Goal: Task Accomplishment & Management: Manage account settings

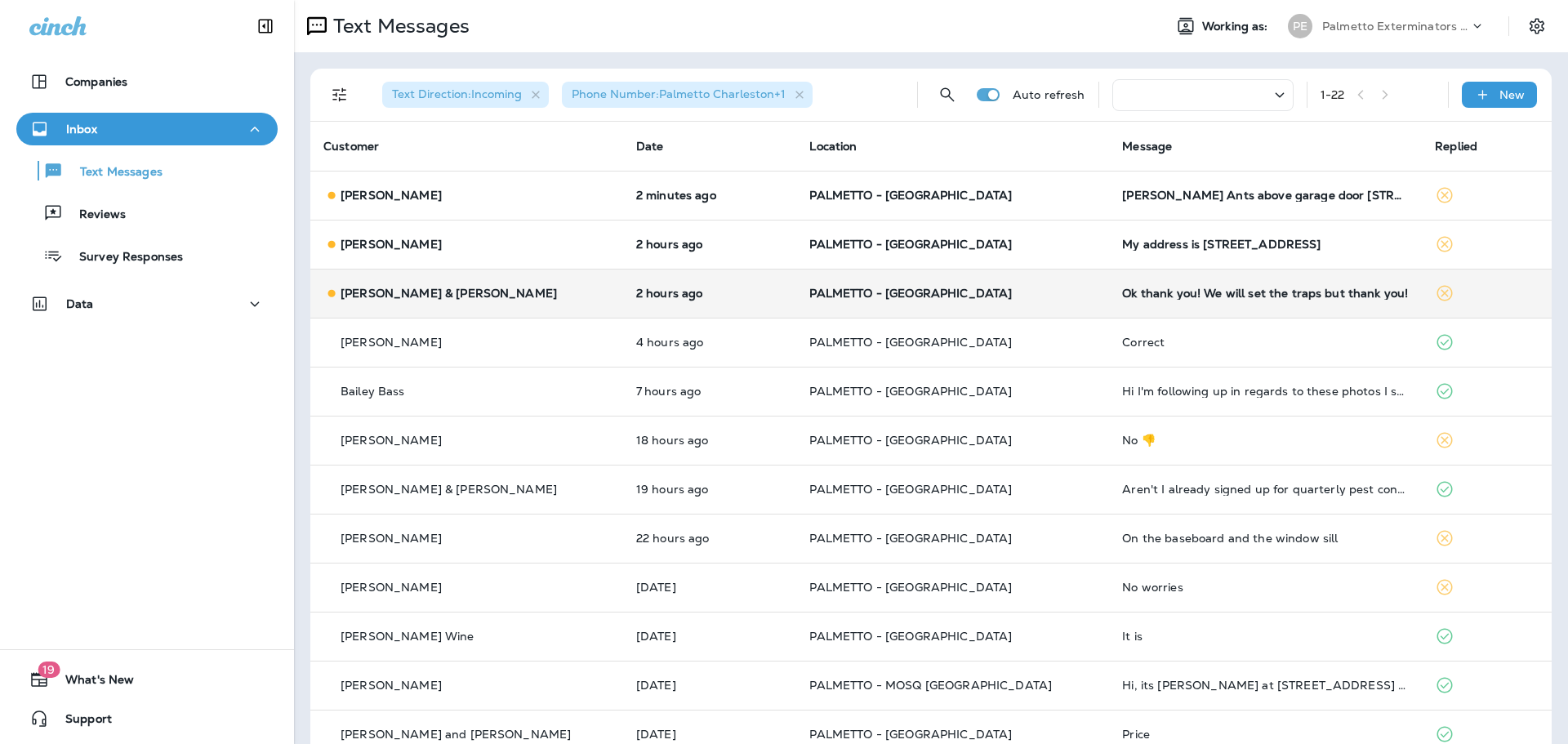
click at [454, 291] on p "[PERSON_NAME] & [PERSON_NAME]" at bounding box center [448, 292] width 216 height 13
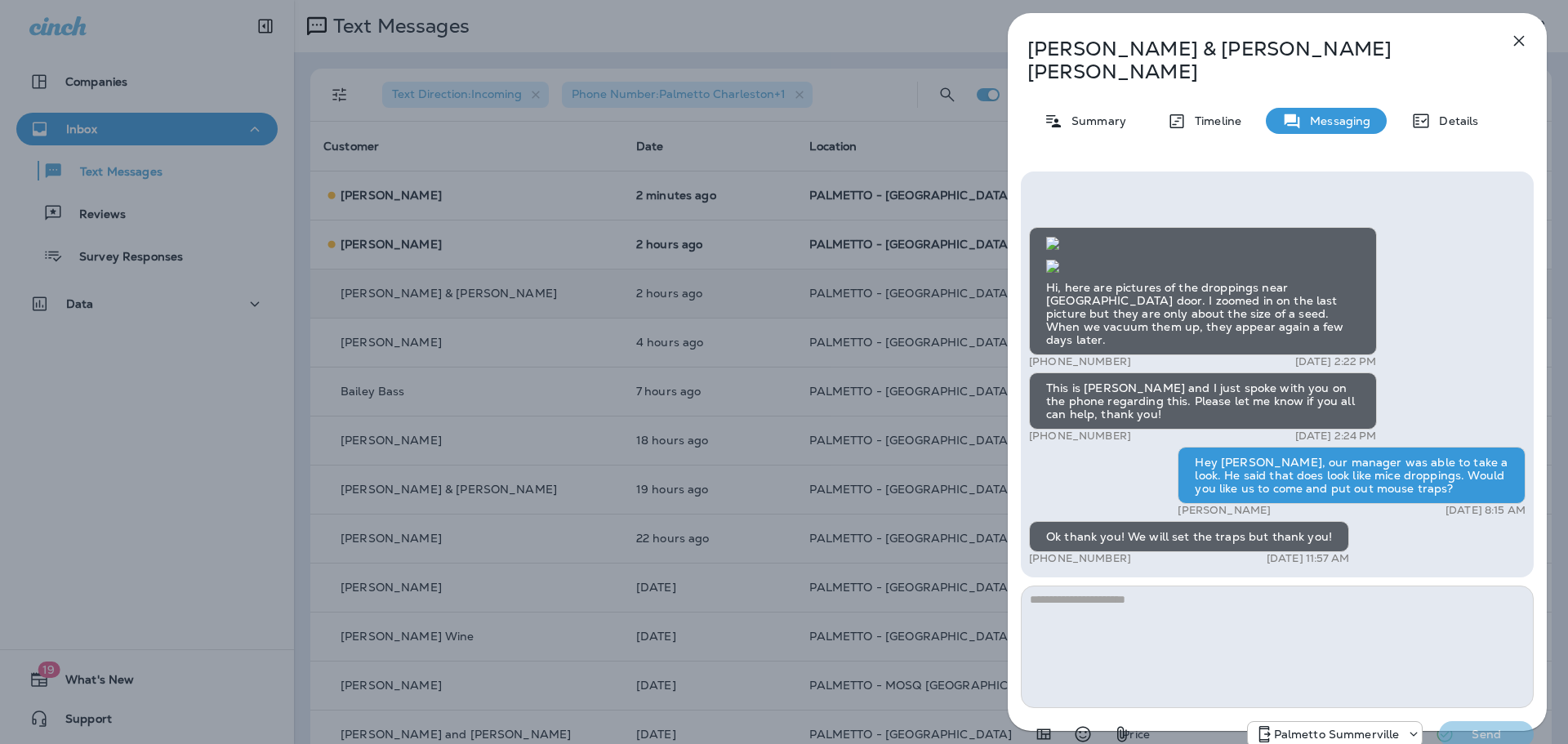
click at [677, 289] on div "[PERSON_NAME] & [PERSON_NAME] Summary Timeline Messaging Details Hi, here are p…" at bounding box center [784, 372] width 1568 height 744
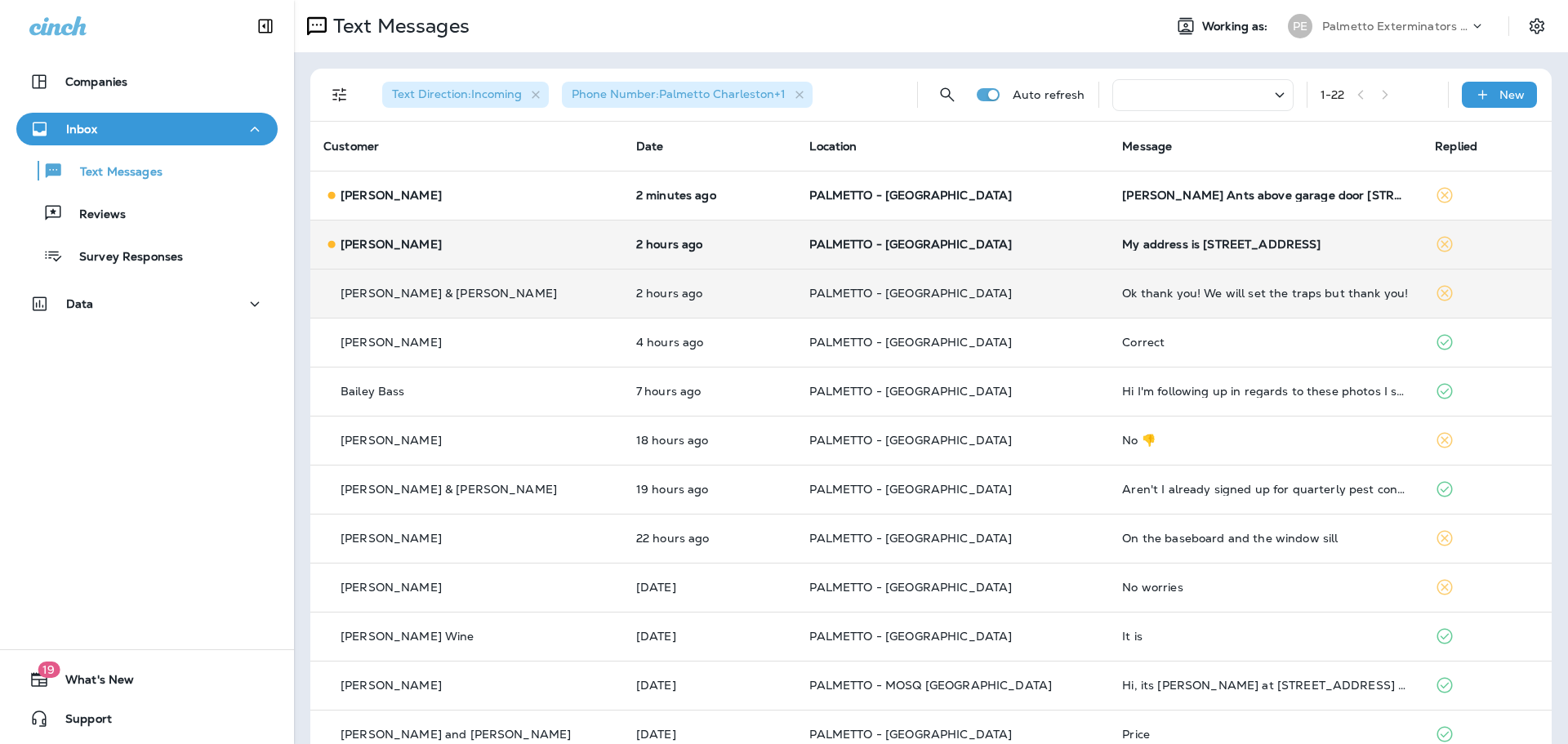
click at [637, 236] on td "2 hours ago" at bounding box center [709, 245] width 174 height 49
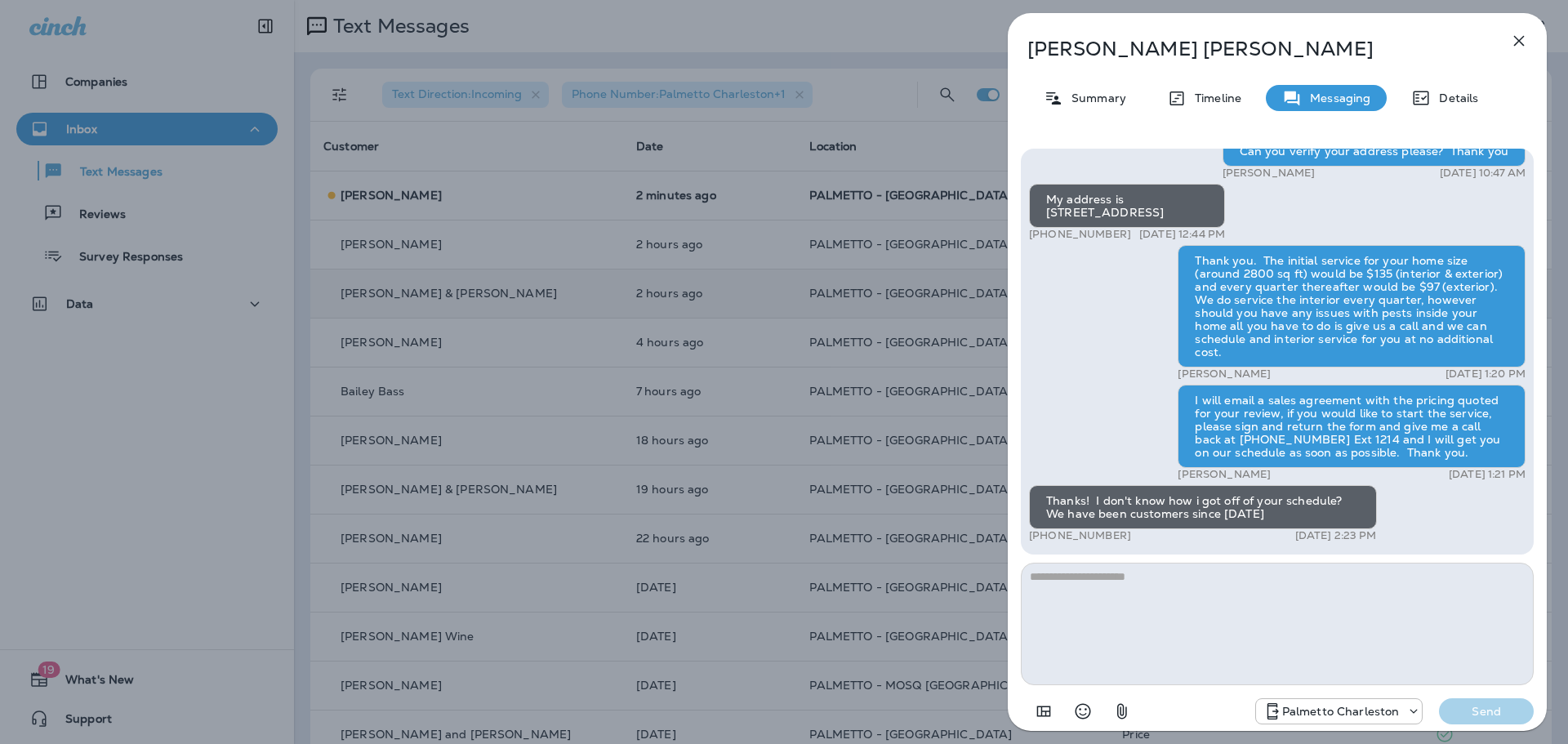
click at [628, 180] on div "[PERSON_NAME] Summary Timeline Messaging Details Palmetto Ext.: Don't let fall …" at bounding box center [784, 372] width 1568 height 744
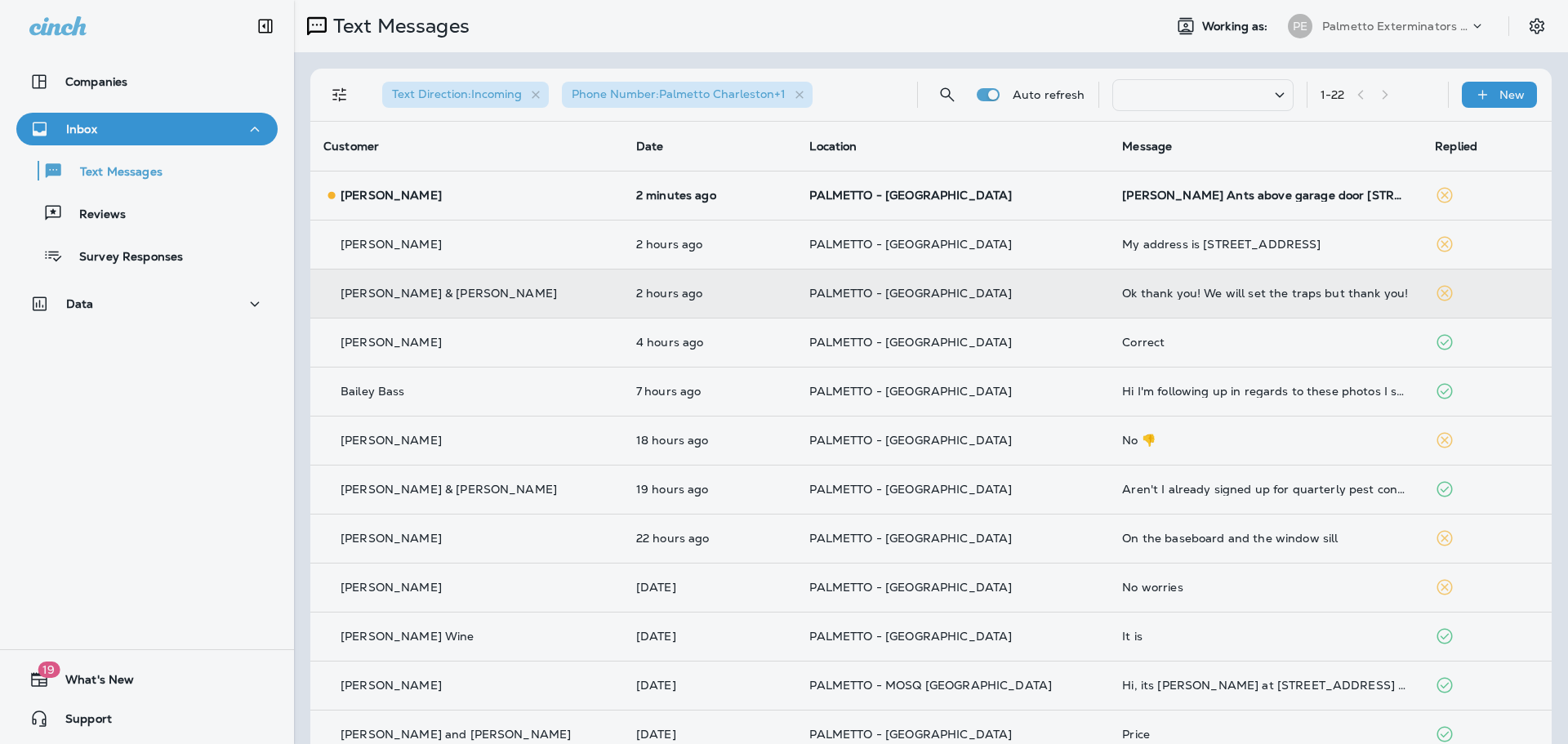
click at [624, 197] on div at bounding box center [870, 372] width 1568 height 744
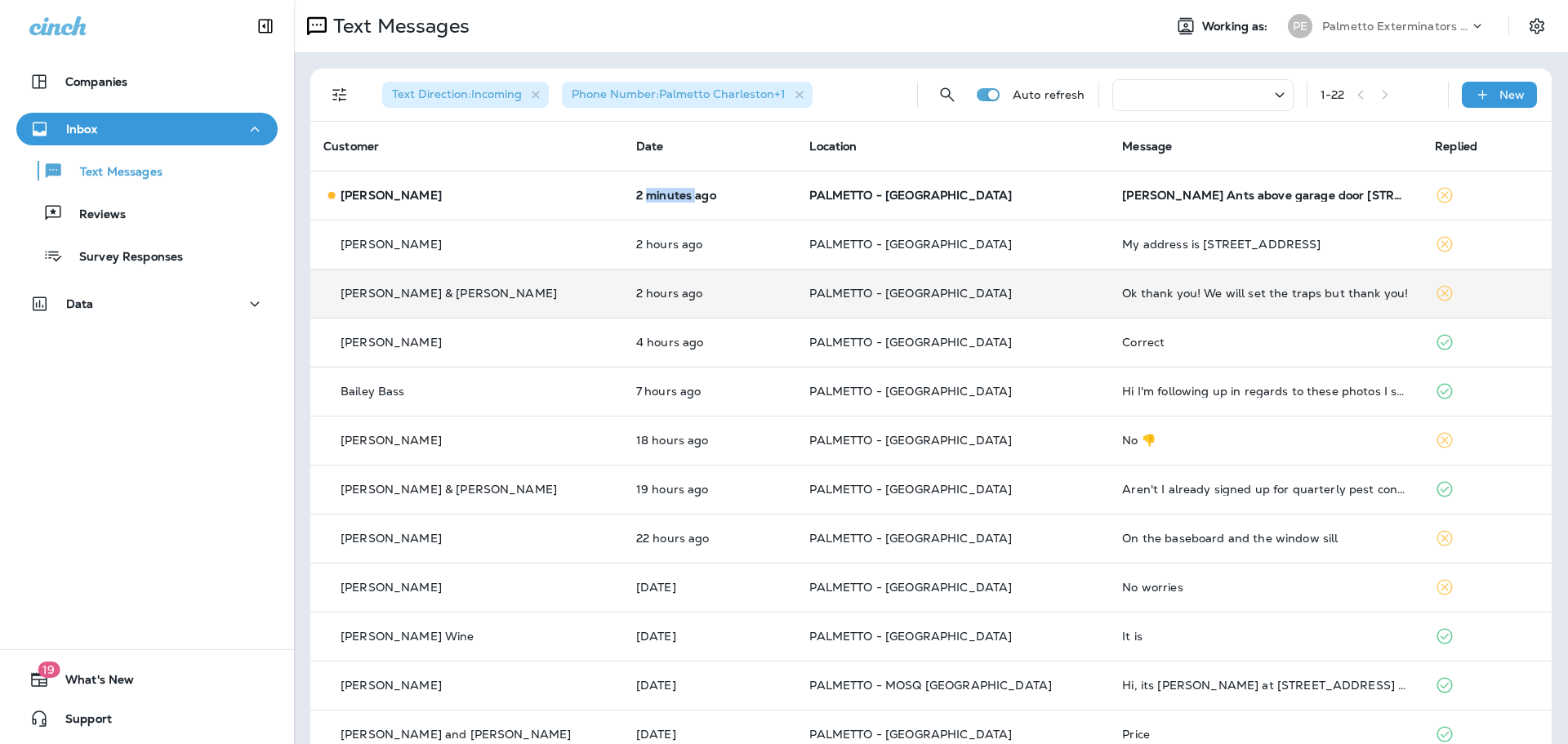
click at [636, 198] on p "2 minutes ago" at bounding box center [710, 194] width 148 height 13
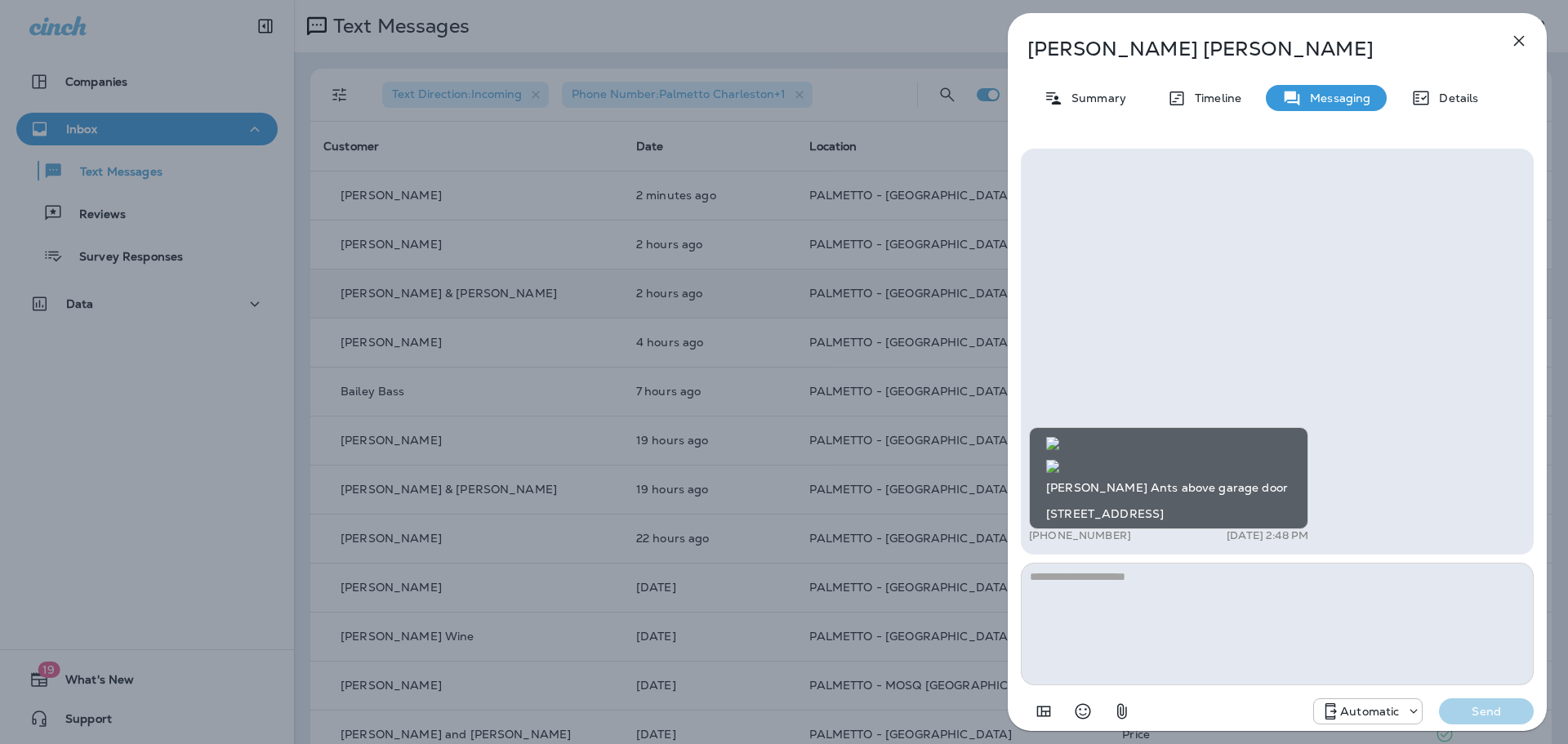
scroll to position [-542, 0]
click at [357, 323] on div "[PERSON_NAME] Summary Timeline Messaging Details [PERSON_NAME] Ants above garag…" at bounding box center [784, 372] width 1568 height 744
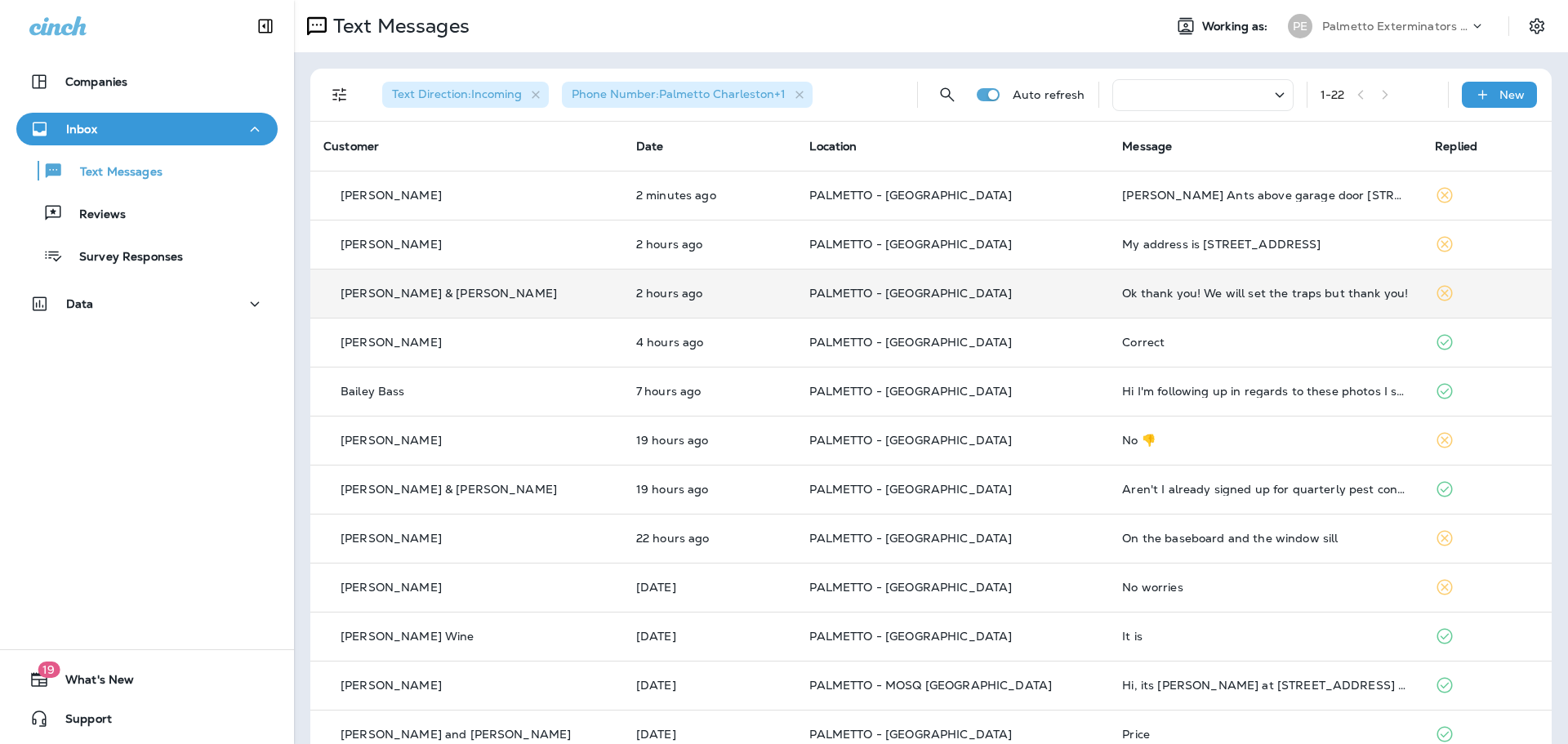
click at [445, 298] on p "[PERSON_NAME] & [PERSON_NAME]" at bounding box center [448, 292] width 216 height 13
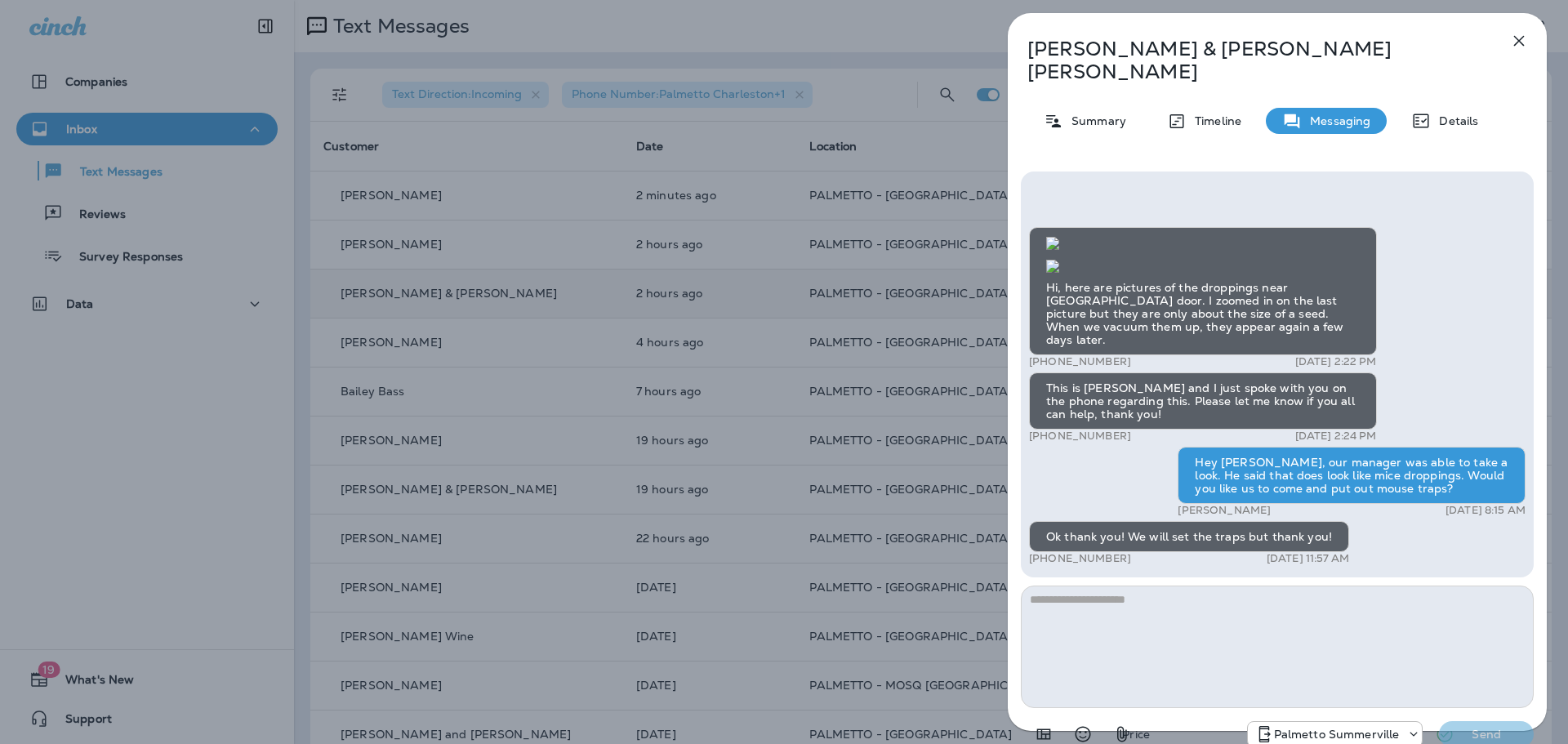
scroll to position [-163, 0]
click at [739, 334] on div "[PERSON_NAME] & [PERSON_NAME] Summary Timeline Messaging Details Hi, here are p…" at bounding box center [784, 372] width 1568 height 744
